Goal: Task Accomplishment & Management: Complete application form

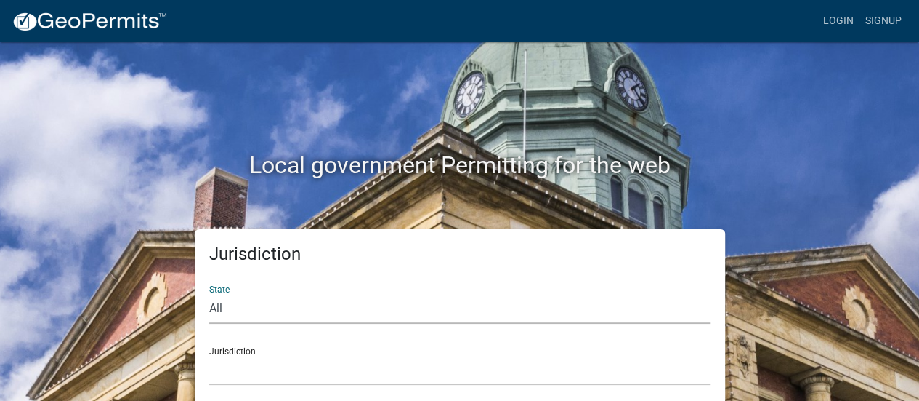
click at [397, 304] on select "All [US_STATE] [US_STATE] [US_STATE] [US_STATE] [US_STATE] [US_STATE] [US_STATE…" at bounding box center [460, 309] width 502 height 30
select select "[US_STATE]"
click at [209, 294] on select "All [US_STATE] [US_STATE] [US_STATE] [US_STATE] [US_STATE] [US_STATE] [US_STATE…" at bounding box center [460, 309] width 502 height 30
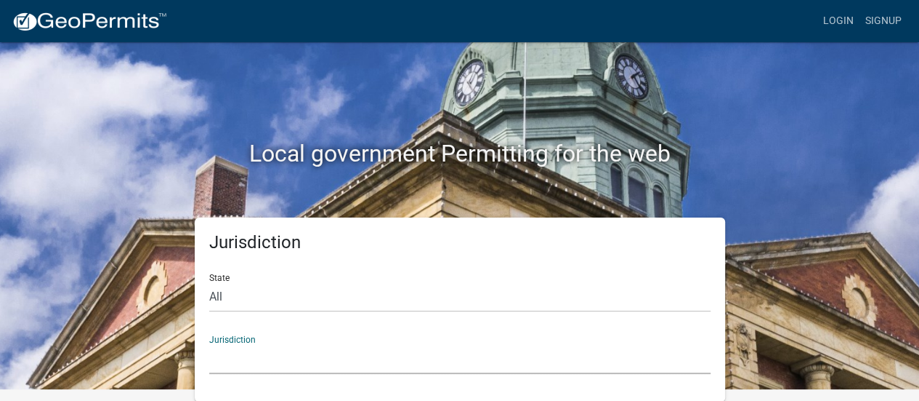
click at [272, 366] on select "[GEOGRAPHIC_DATA], [US_STATE] [GEOGRAPHIC_DATA], [US_STATE] [GEOGRAPHIC_DATA], …" at bounding box center [460, 359] width 502 height 30
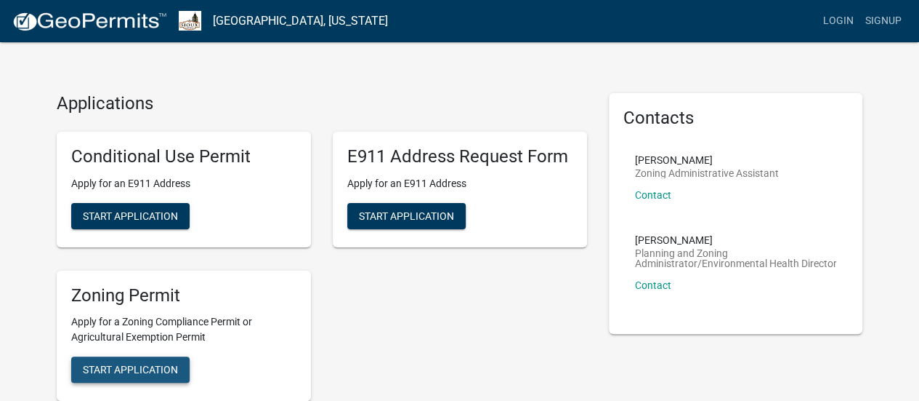
click at [112, 363] on span "Start Application" at bounding box center [130, 369] width 95 height 12
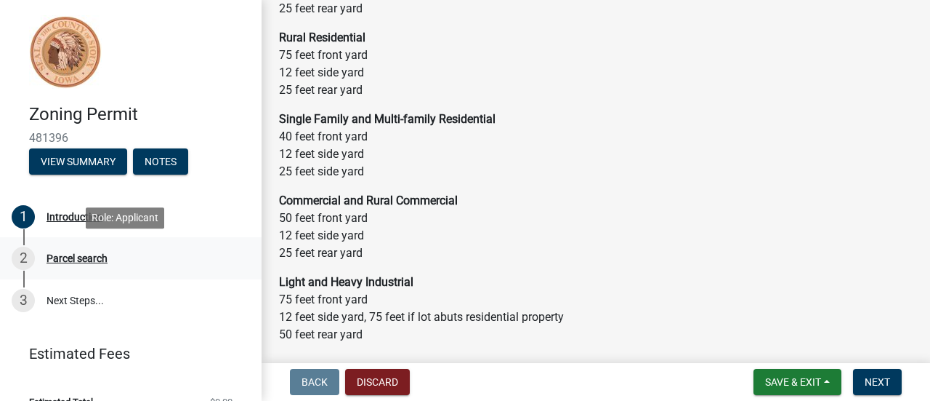
click at [90, 244] on link "2 Parcel search" at bounding box center [131, 258] width 262 height 42
click at [90, 254] on div "Parcel search" at bounding box center [77, 258] width 61 height 10
click at [868, 378] on span "Next" at bounding box center [877, 382] width 25 height 12
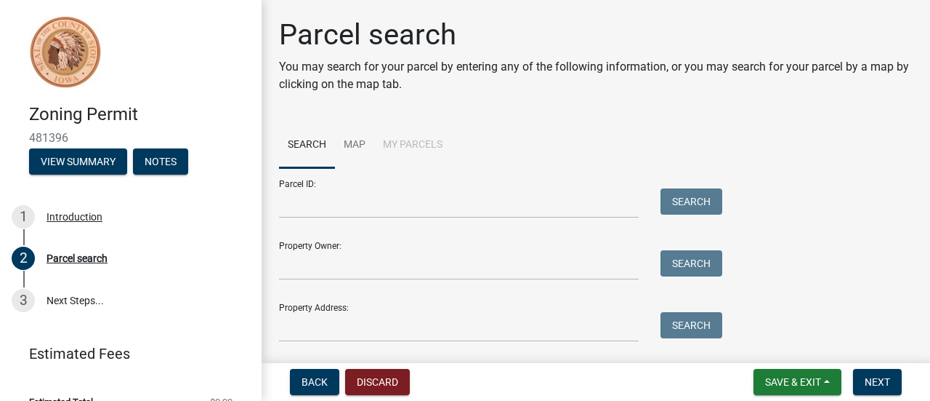
scroll to position [41, 0]
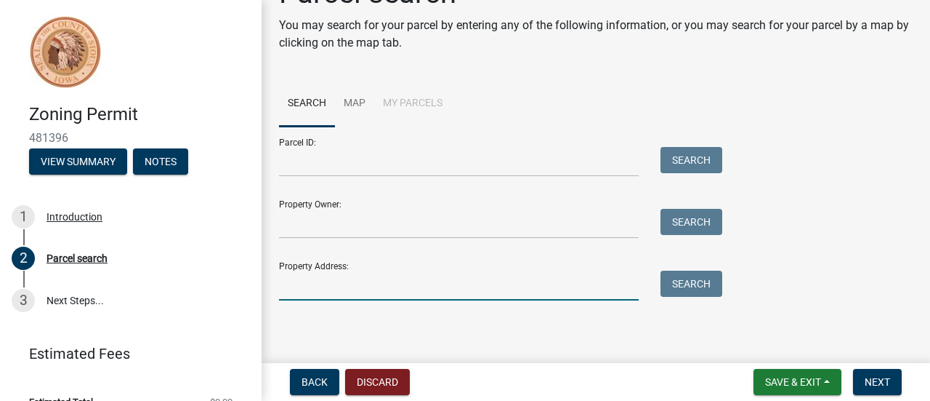
click at [324, 293] on input "Property Address:" at bounding box center [459, 285] width 360 height 30
click at [361, 230] on input "Property Owner:" at bounding box center [459, 224] width 360 height 30
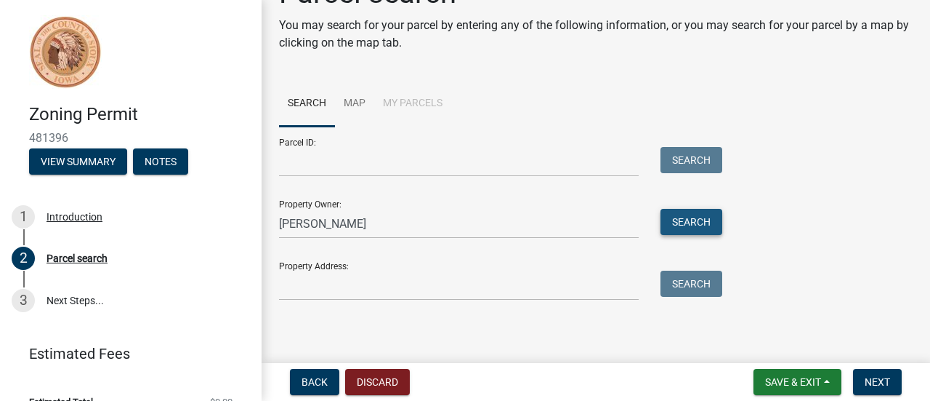
click at [692, 217] on button "Search" at bounding box center [692, 222] width 62 height 26
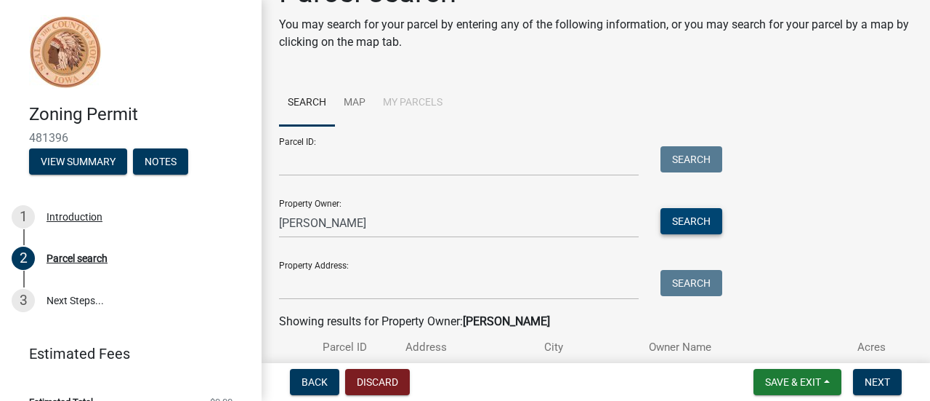
scroll to position [42, 0]
click at [297, 223] on input "[PERSON_NAME]" at bounding box center [459, 223] width 360 height 30
type input "[PERSON_NAME]"
click at [683, 226] on button "Search" at bounding box center [692, 221] width 62 height 26
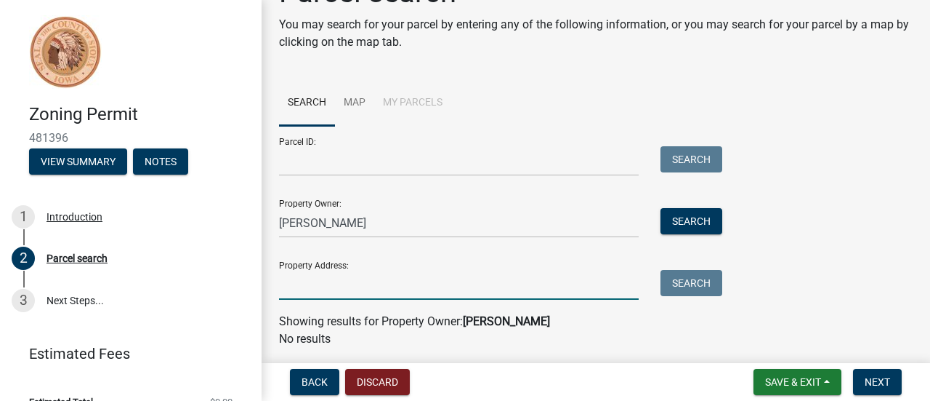
click at [390, 291] on input "Property Address:" at bounding box center [459, 285] width 360 height 30
type input "[STREET_ADDRESS]"
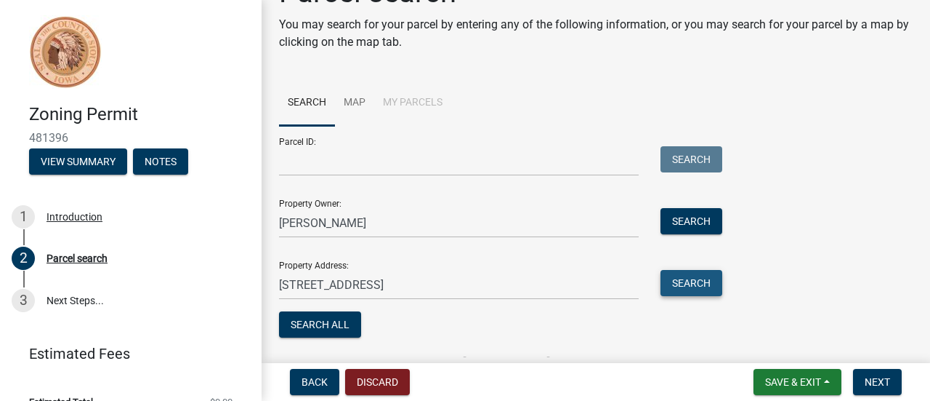
click at [699, 283] on button "Search" at bounding box center [692, 283] width 62 height 26
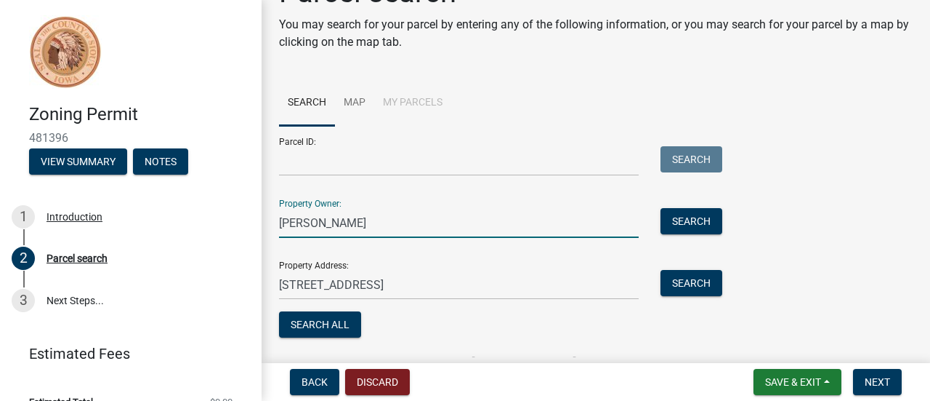
click at [304, 224] on input "[PERSON_NAME]" at bounding box center [459, 223] width 360 height 30
type input "[PERSON_NAME]"
click at [689, 225] on button "Search" at bounding box center [692, 221] width 62 height 26
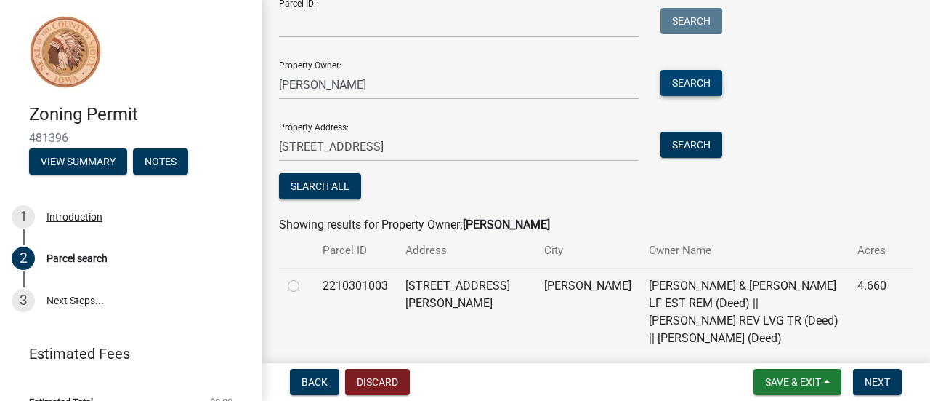
scroll to position [180, 0]
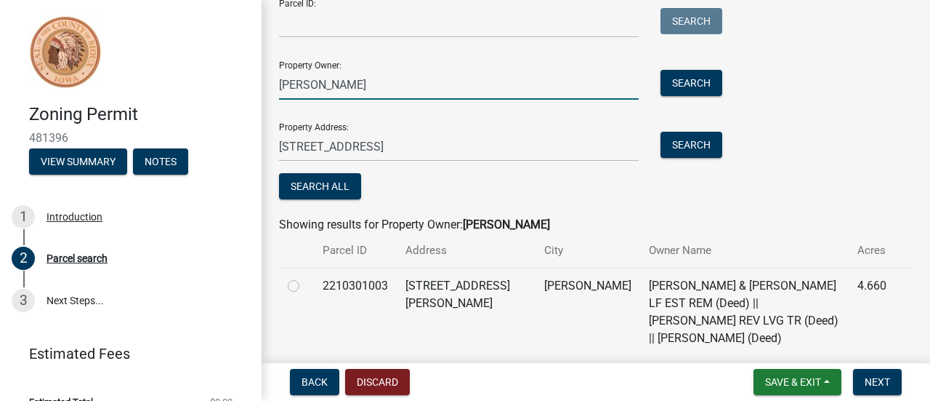
click at [366, 79] on input "[PERSON_NAME]" at bounding box center [459, 85] width 360 height 30
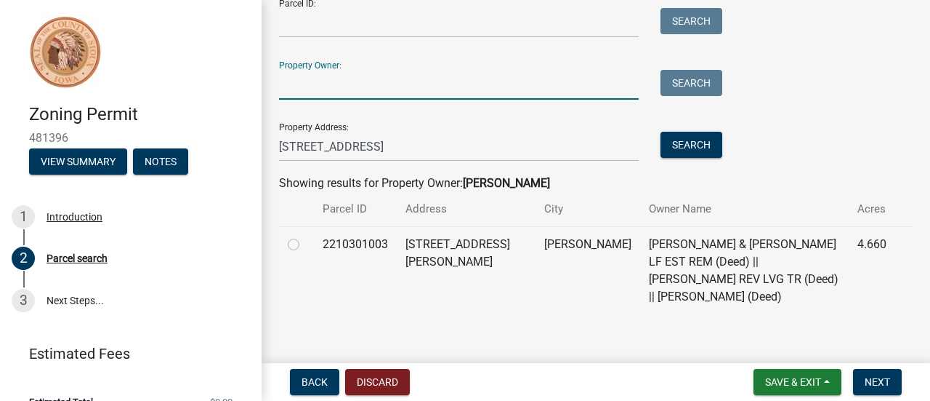
scroll to position [176, 0]
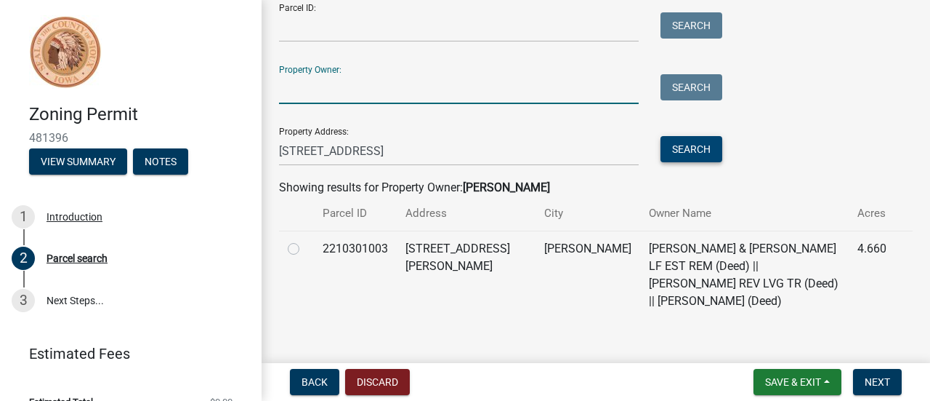
click at [688, 150] on button "Search" at bounding box center [692, 149] width 62 height 26
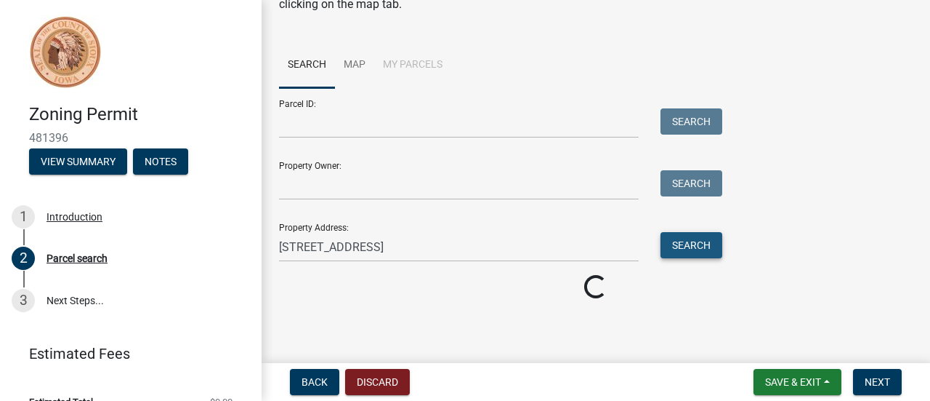
scroll to position [89, 0]
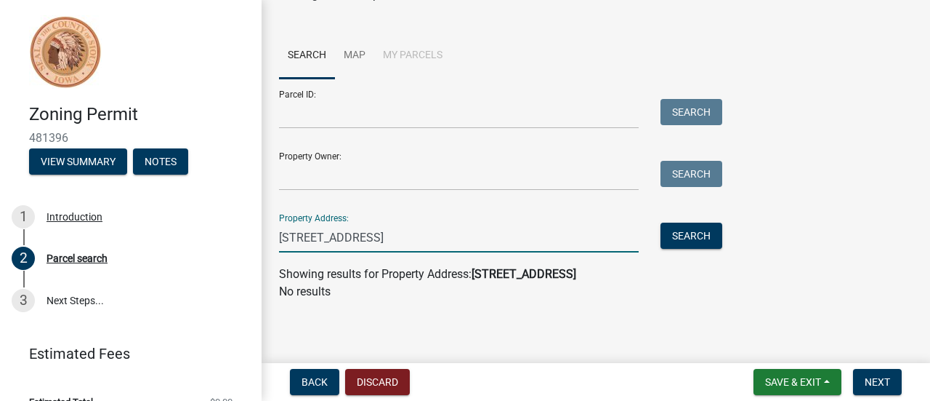
click at [437, 235] on input "[STREET_ADDRESS]" at bounding box center [459, 237] width 360 height 30
type input "2"
type input "[STREET_ADDRESS]"
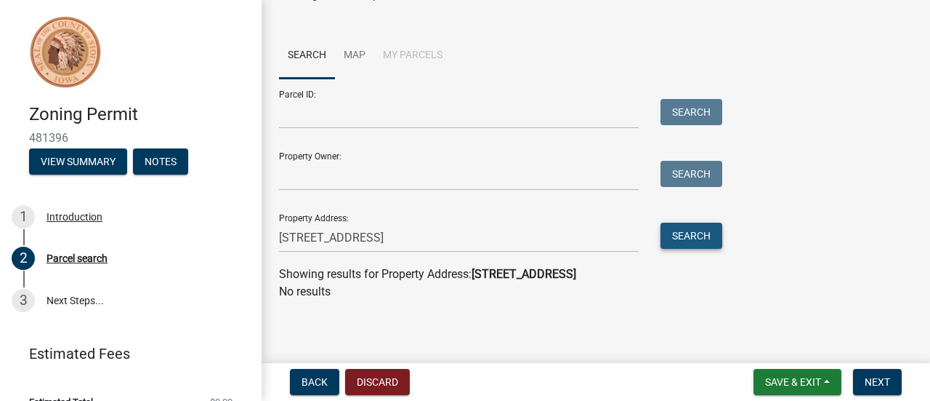
click at [699, 235] on button "Search" at bounding box center [692, 235] width 62 height 26
click at [355, 49] on link "Map" at bounding box center [354, 56] width 39 height 47
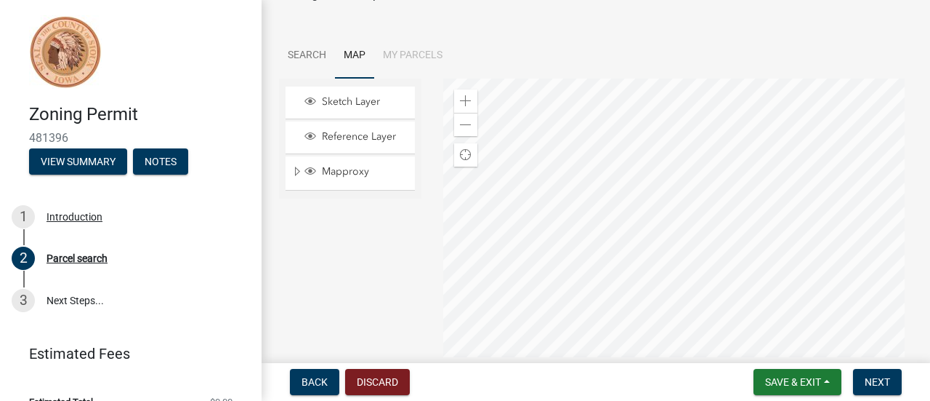
click at [628, 299] on div at bounding box center [678, 260] width 470 height 363
click at [326, 172] on span "Mapproxy" at bounding box center [364, 171] width 92 height 13
click at [456, 94] on div "Zoom in" at bounding box center [465, 100] width 23 height 23
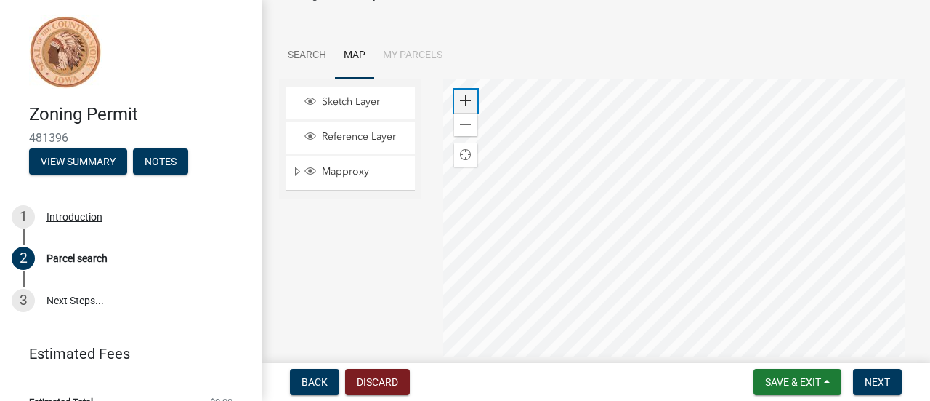
click at [456, 94] on div "Zoom in" at bounding box center [465, 100] width 23 height 23
click at [788, 371] on button "Save & Exit" at bounding box center [798, 382] width 88 height 26
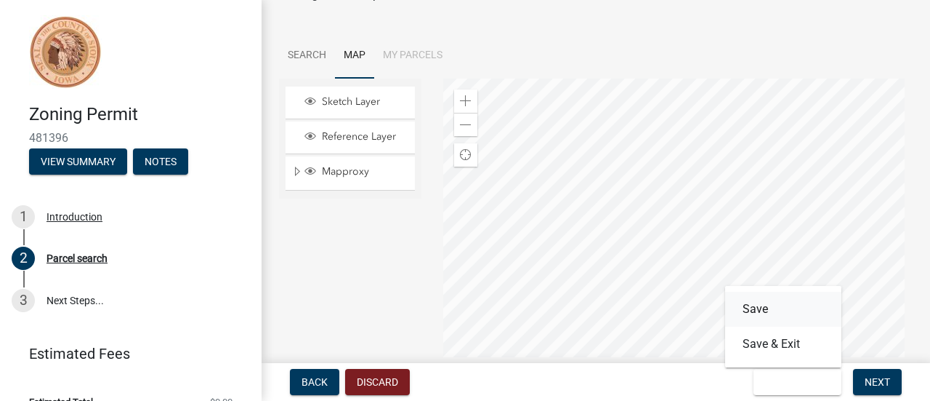
click at [765, 307] on button "Save" at bounding box center [783, 308] width 116 height 35
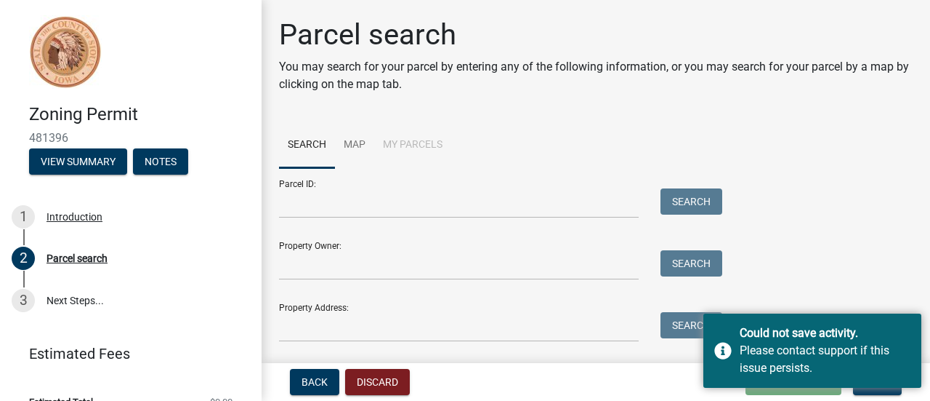
scroll to position [41, 0]
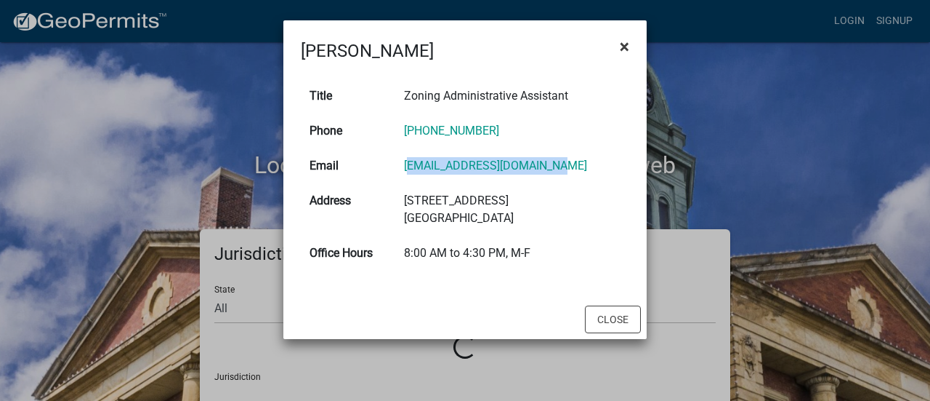
click at [623, 40] on span "×" at bounding box center [624, 46] width 9 height 20
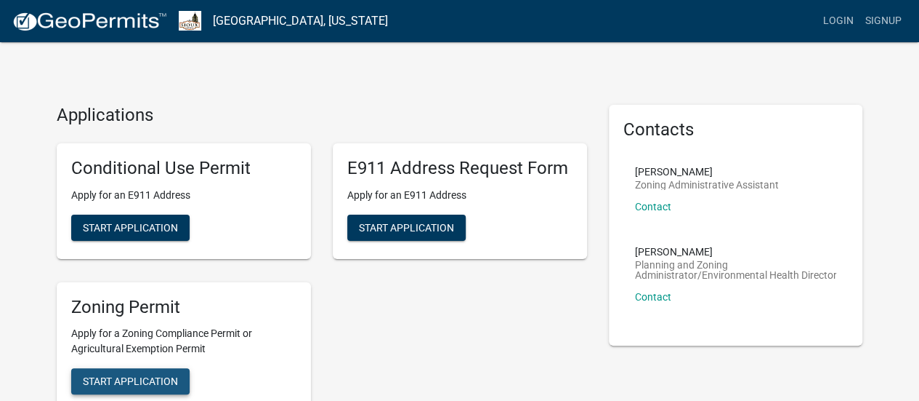
click at [141, 388] on button "Start Application" at bounding box center [130, 381] width 118 height 26
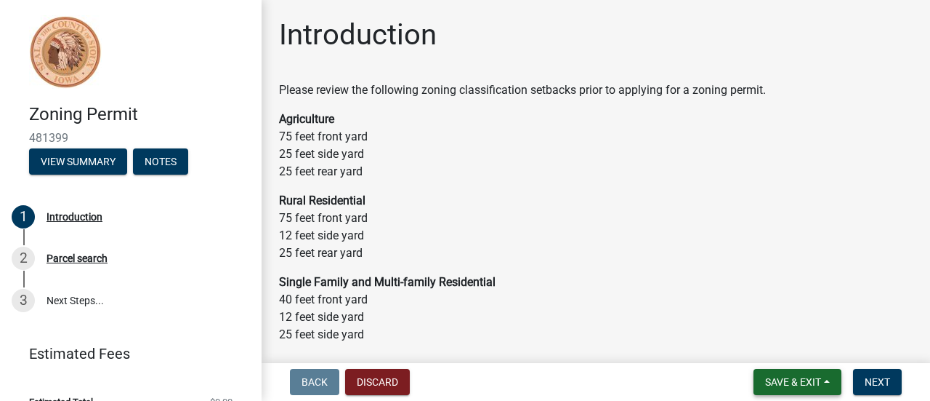
click at [794, 374] on button "Save & Exit" at bounding box center [798, 382] width 88 height 26
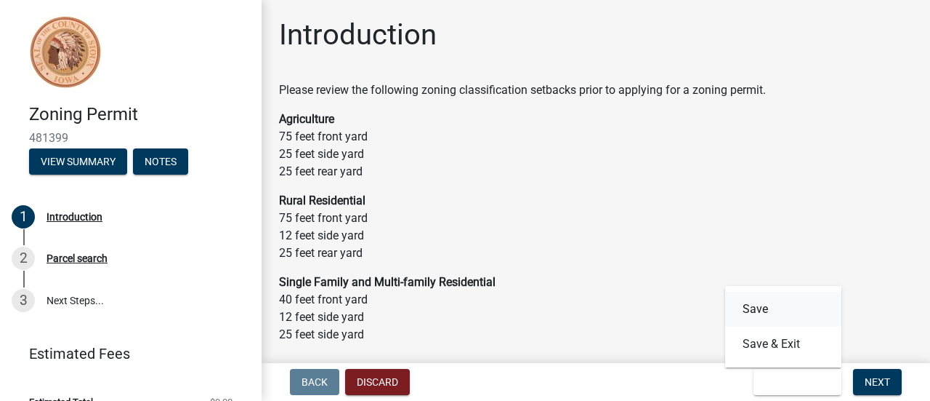
click at [783, 306] on button "Save" at bounding box center [783, 308] width 116 height 35
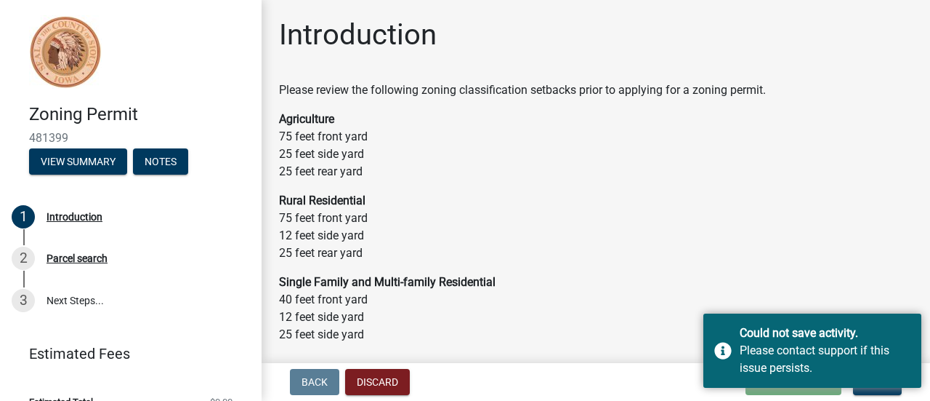
click at [715, 215] on p "Rural Residential 75 feet front yard 12 feet side yard 25 feet rear yard" at bounding box center [596, 227] width 634 height 70
drag, startPoint x: 314, startPoint y: 378, endPoint x: 718, endPoint y: 241, distance: 426.6
click at [718, 241] on p "Rural Residential 75 feet front yard 12 feet side yard 25 feet rear yard" at bounding box center [596, 227] width 634 height 70
click at [323, 207] on strong "Rural Residential" at bounding box center [322, 200] width 86 height 14
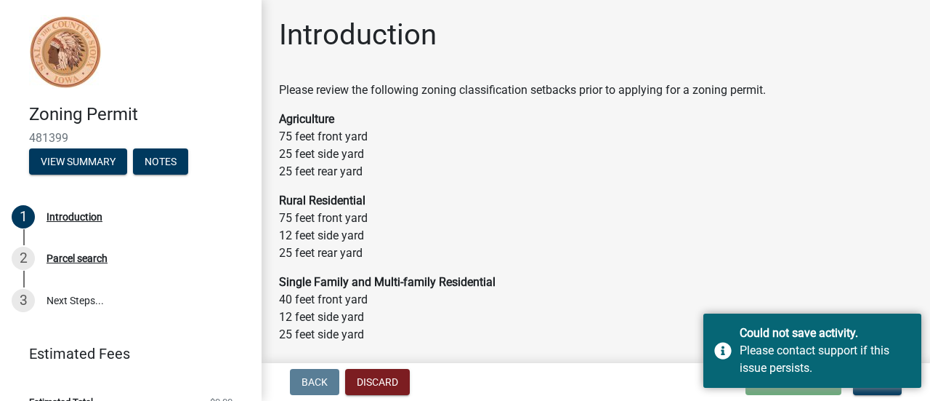
click at [327, 230] on p "Rural Residential 75 feet front yard 12 feet side yard 25 feet rear yard" at bounding box center [596, 227] width 634 height 70
click at [388, 245] on p "Rural Residential 75 feet front yard 12 feet side yard 25 feet rear yard" at bounding box center [596, 227] width 634 height 70
click at [379, 231] on p "Rural Residential 75 feet front yard 12 feet side yard 25 feet rear yard" at bounding box center [596, 227] width 634 height 70
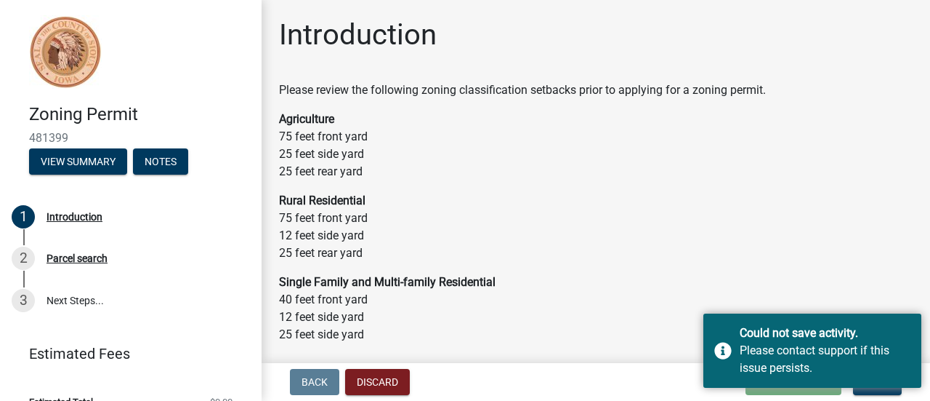
click at [376, 233] on p "Rural Residential 75 feet front yard 12 feet side yard 25 feet rear yard" at bounding box center [596, 227] width 634 height 70
